Goal: Complete application form: Complete application form

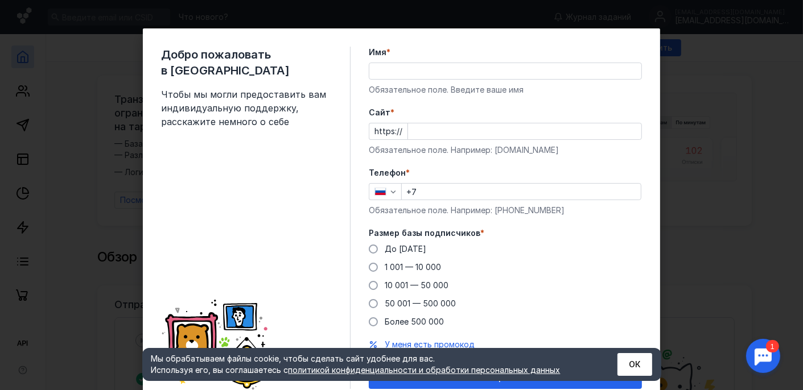
scroll to position [46, 0]
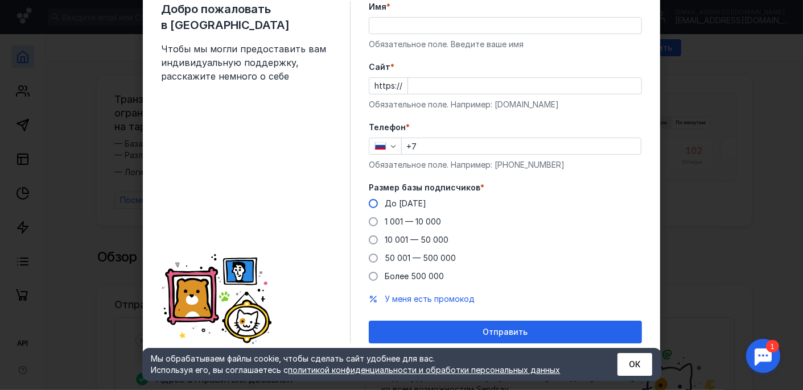
click at [385, 204] on span "До [DATE]" at bounding box center [406, 204] width 42 height 10
click at [0, 0] on input "До [DATE]" at bounding box center [0, 0] width 0 height 0
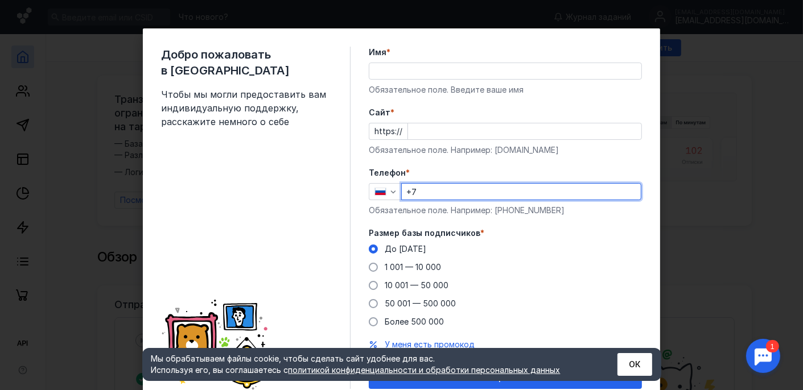
click at [439, 196] on input "+7" at bounding box center [521, 192] width 239 height 16
type input "[PHONE_NUMBER]"
type input "[PERSON_NAME]"
drag, startPoint x: 504, startPoint y: 188, endPoint x: 419, endPoint y: 205, distance: 85.8
click at [419, 205] on div "Телефон * [PHONE_NUMBER] Обязательное поле. Например: [PHONE_NUMBER]" at bounding box center [505, 191] width 273 height 49
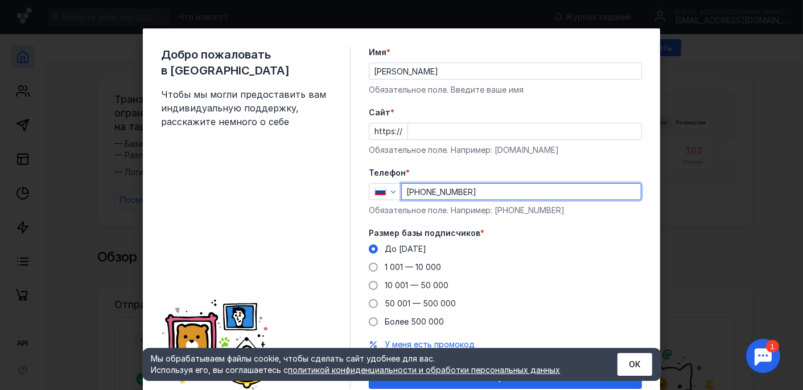
drag, startPoint x: 501, startPoint y: 187, endPoint x: 415, endPoint y: 201, distance: 87.1
click at [415, 201] on div "Телефон * [PHONE_NUMBER] Обязательное поле. Например: [PHONE_NUMBER]" at bounding box center [505, 191] width 273 height 49
type input "[PHONE_NUMBER]"
click at [432, 135] on input "Cайт *" at bounding box center [524, 131] width 233 height 16
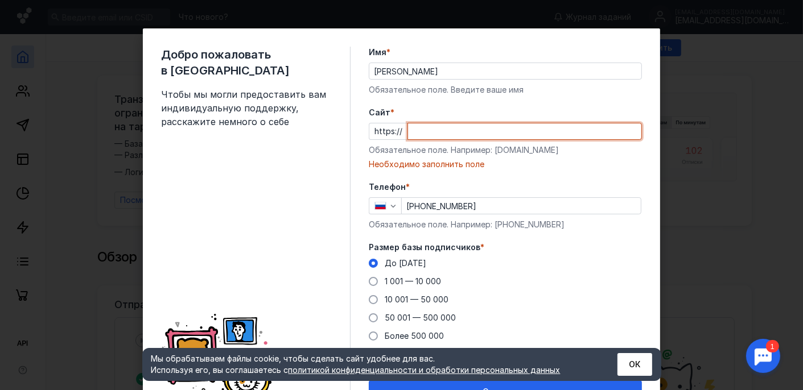
click at [768, 72] on div "Добро пожаловать в Sendsay Чтобы мы могли предоставить вам индивидуальную подде…" at bounding box center [401, 195] width 803 height 390
paste input "[DOMAIN_NAME][URL]"
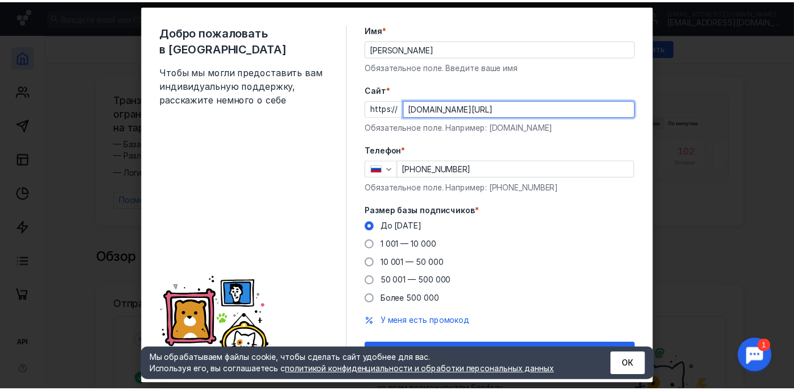
scroll to position [46, 0]
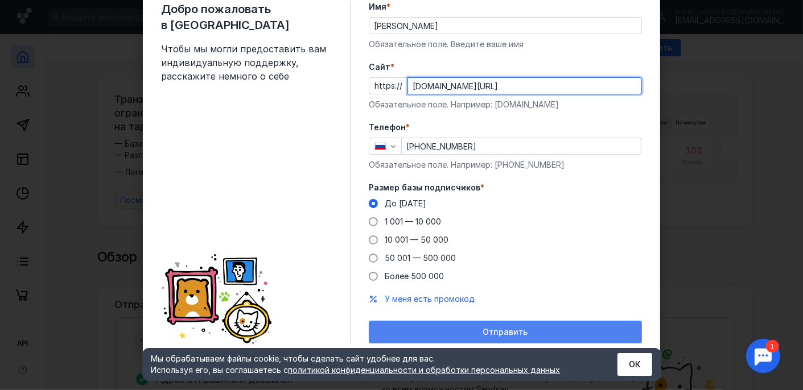
type input "[DOMAIN_NAME][URL]"
click at [453, 326] on div "Отправить" at bounding box center [505, 332] width 273 height 23
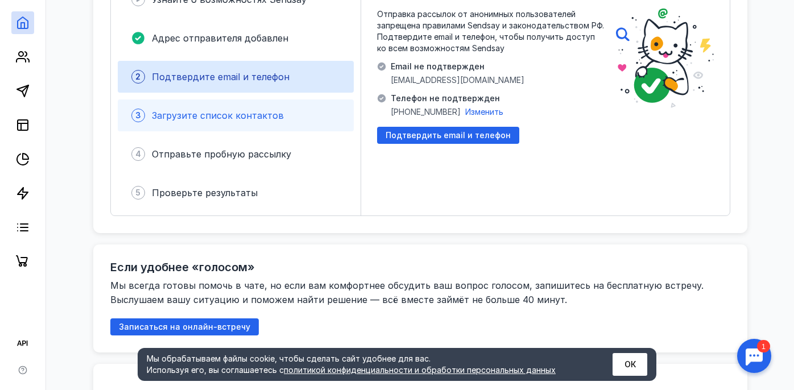
scroll to position [228, 0]
